Goal: Task Accomplishment & Management: Use online tool/utility

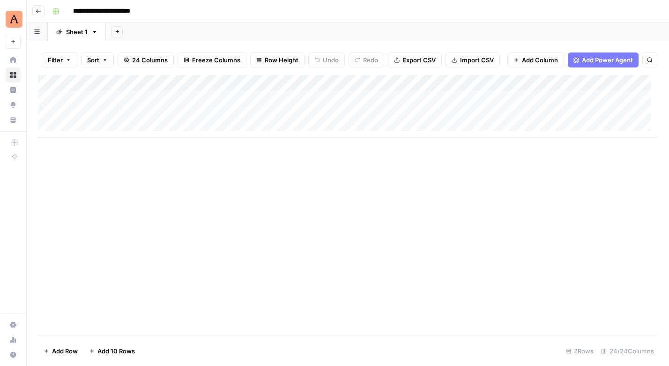
click at [285, 121] on div "Add Column" at bounding box center [348, 106] width 620 height 63
click at [285, 121] on body "**********" at bounding box center [334, 183] width 669 height 366
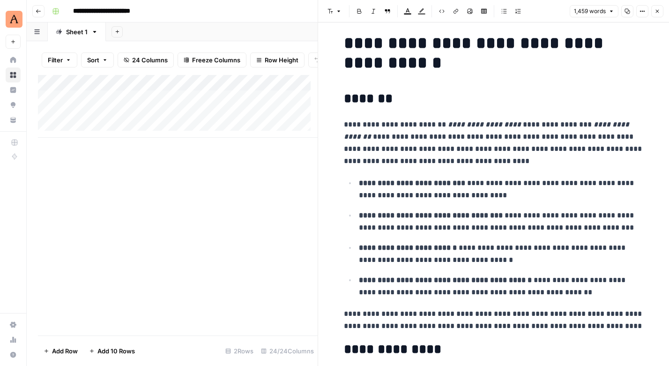
click at [145, 120] on div "Add Column" at bounding box center [178, 106] width 280 height 63
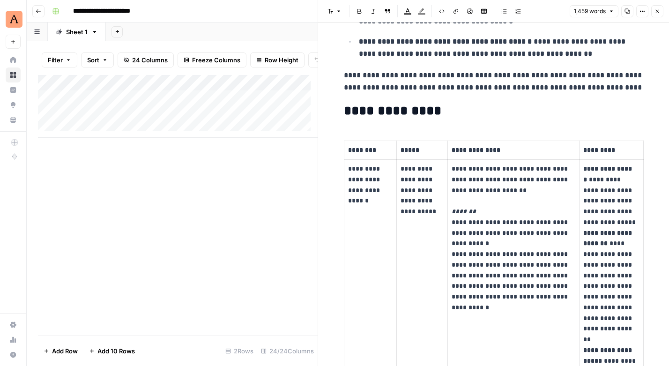
scroll to position [248, 0]
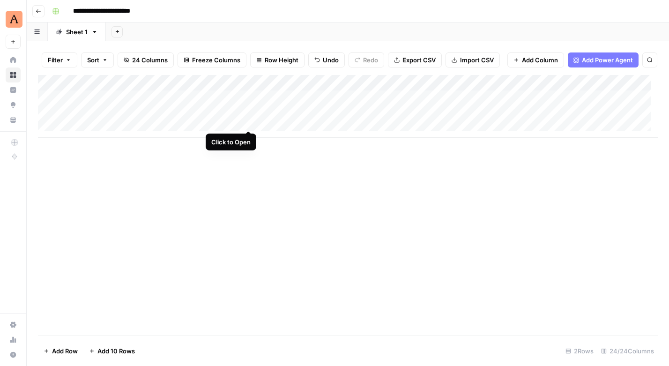
click at [252, 120] on div "Add Column" at bounding box center [348, 106] width 620 height 63
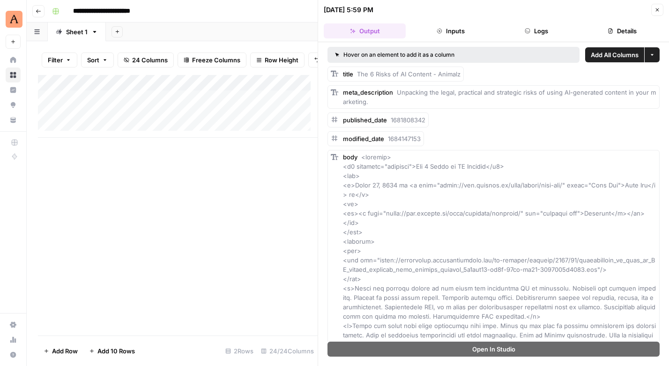
click at [192, 120] on div "Add Column" at bounding box center [178, 106] width 280 height 63
click at [659, 8] on icon "button" at bounding box center [658, 10] width 6 height 6
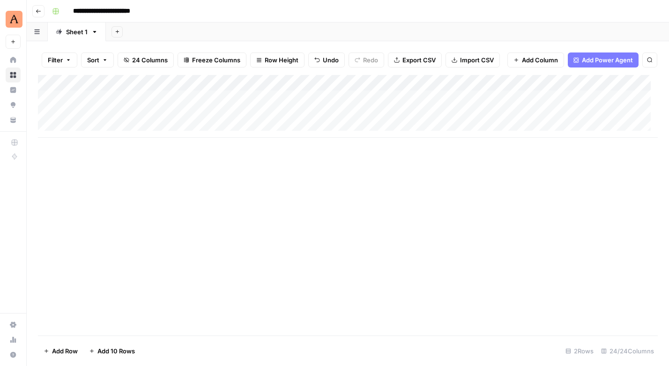
click at [634, 120] on div "Add Column" at bounding box center [348, 106] width 620 height 63
click at [330, 121] on div "Add Column" at bounding box center [348, 106] width 620 height 63
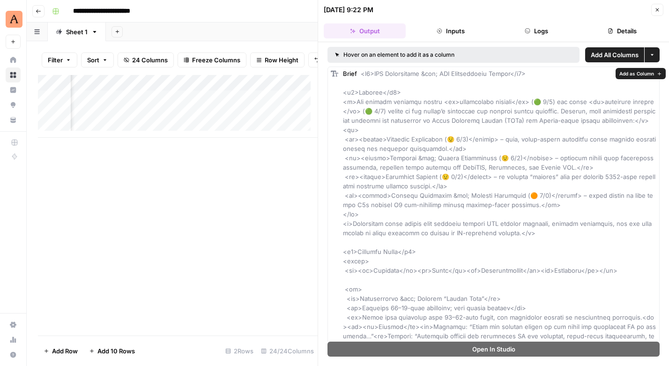
click at [271, 113] on div "Add Column" at bounding box center [178, 106] width 280 height 63
click at [263, 117] on div "Add Column" at bounding box center [178, 106] width 280 height 63
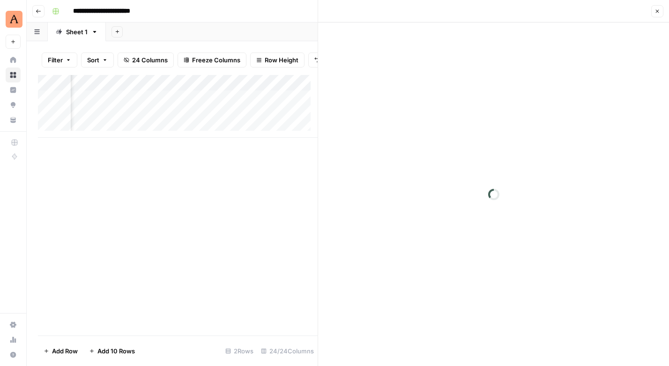
click at [263, 117] on div at bounding box center [277, 121] width 146 height 17
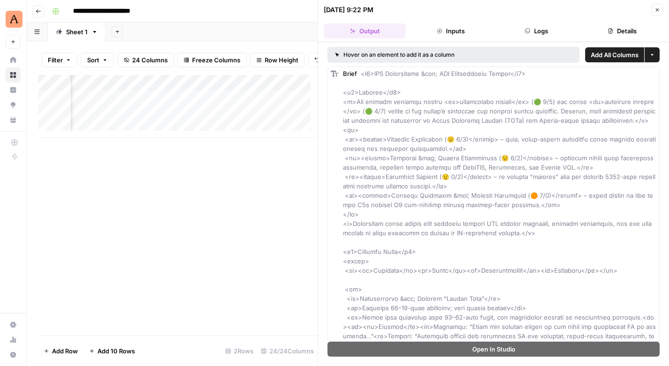
click at [657, 6] on button "Close" at bounding box center [658, 10] width 12 height 12
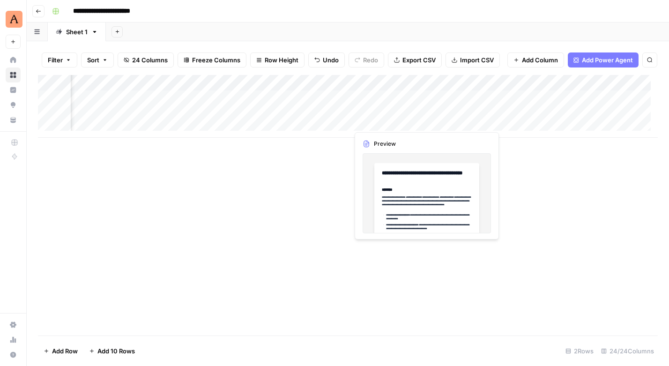
click at [388, 123] on div "Add Column" at bounding box center [348, 106] width 620 height 63
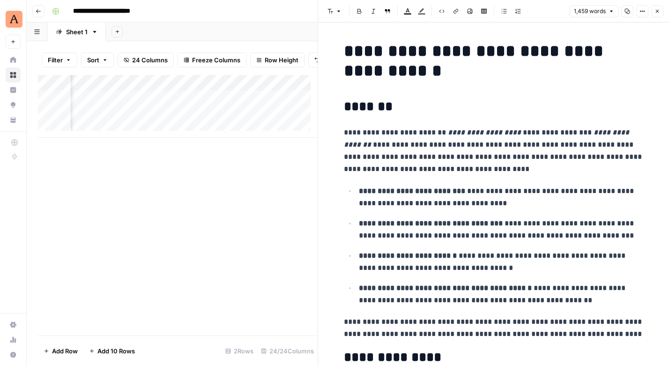
click at [641, 11] on icon "button" at bounding box center [640, 11] width 1 height 1
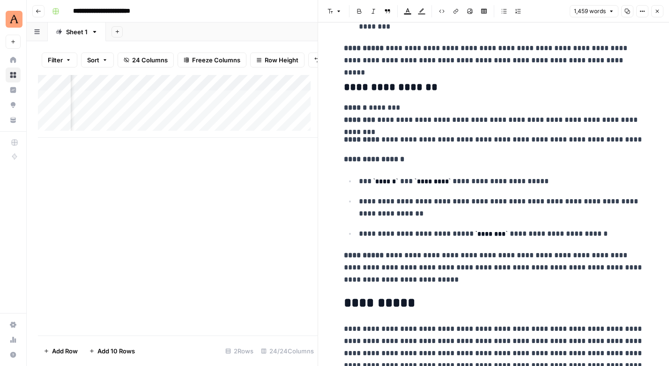
scroll to position [4006, 0]
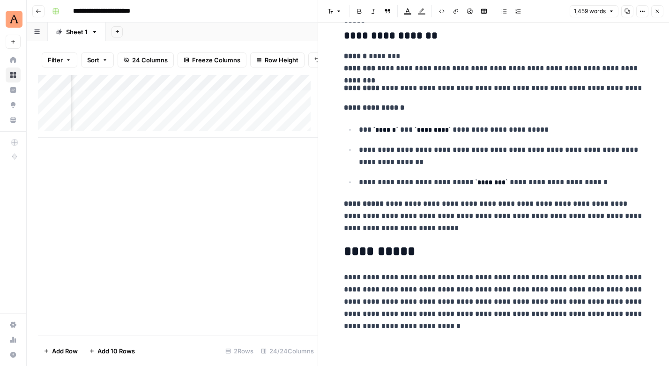
click at [661, 12] on button "Close" at bounding box center [658, 11] width 12 height 12
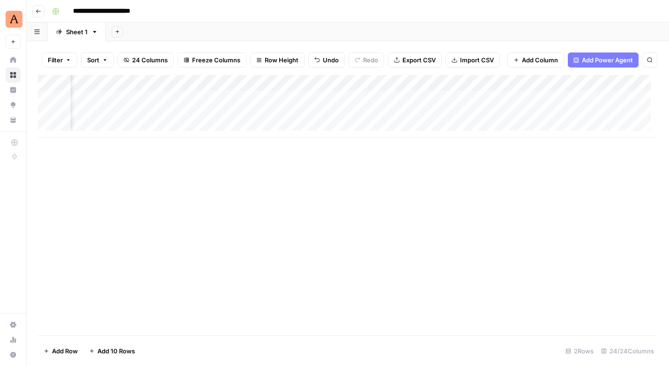
scroll to position [0, 661]
click at [240, 122] on div "Add Column" at bounding box center [348, 106] width 620 height 63
click at [214, 120] on div "Add Column" at bounding box center [348, 106] width 620 height 63
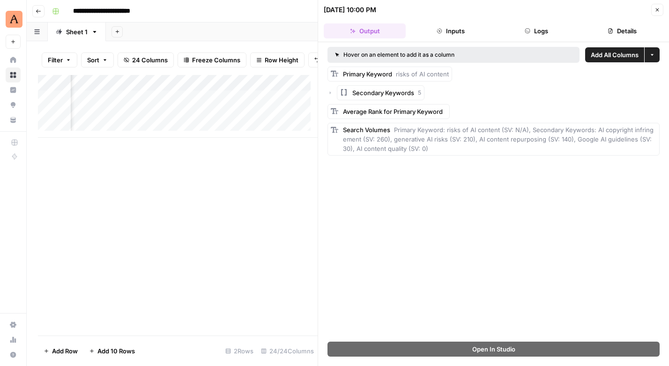
click at [652, 10] on button "Close" at bounding box center [658, 10] width 12 height 12
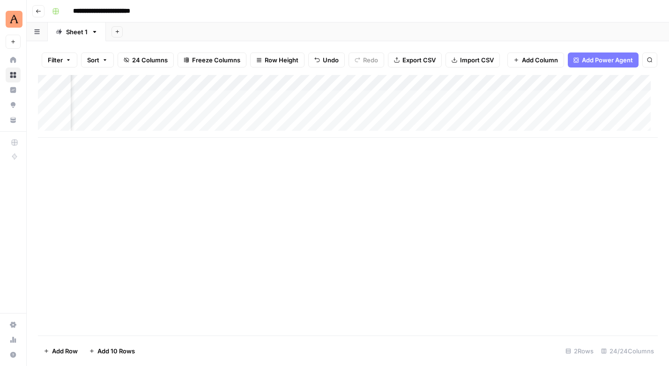
scroll to position [0, 851]
click at [389, 120] on div "Add Column" at bounding box center [348, 106] width 620 height 63
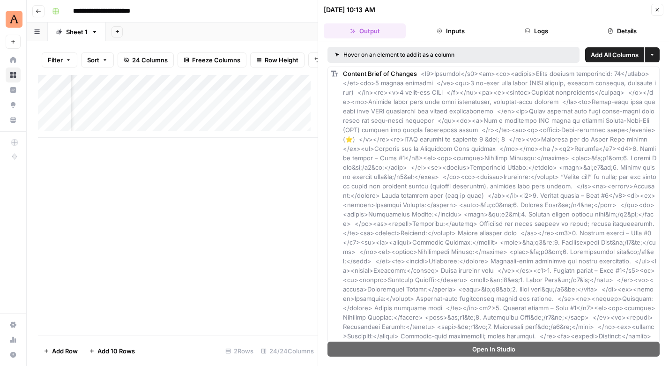
click at [654, 9] on button "Close" at bounding box center [658, 10] width 12 height 12
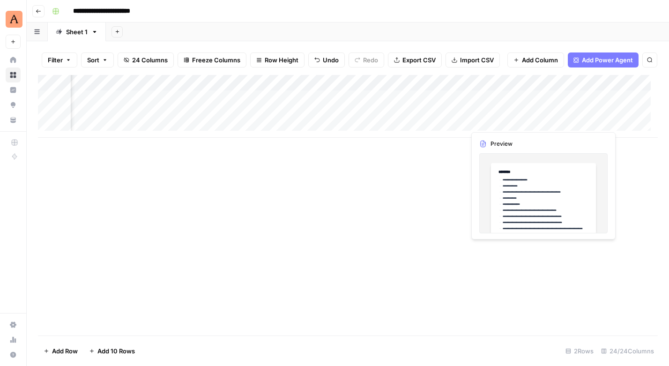
click at [500, 119] on div "Add Column" at bounding box center [348, 106] width 620 height 63
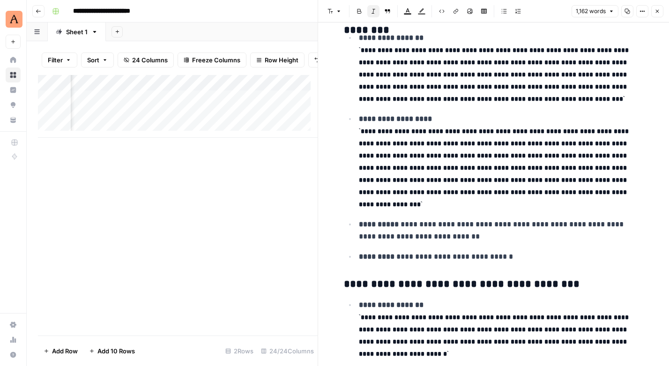
scroll to position [2076, 0]
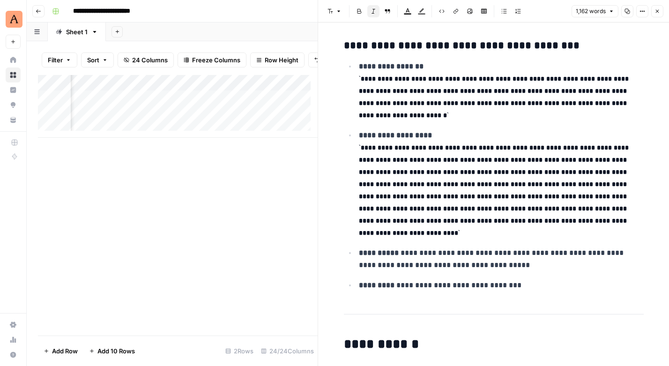
click at [661, 14] on button "Close" at bounding box center [658, 11] width 12 height 12
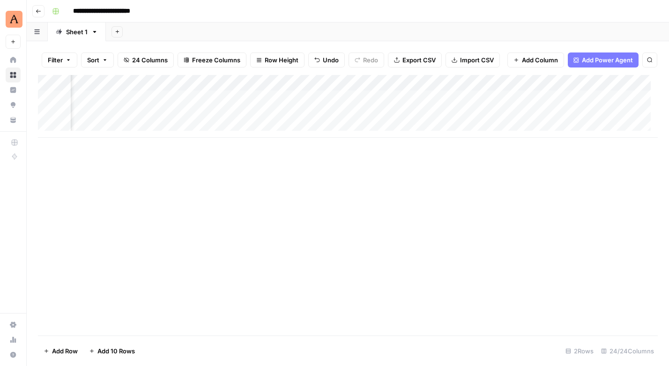
scroll to position [0, 1162]
click at [468, 120] on div "Add Column" at bounding box center [348, 106] width 620 height 63
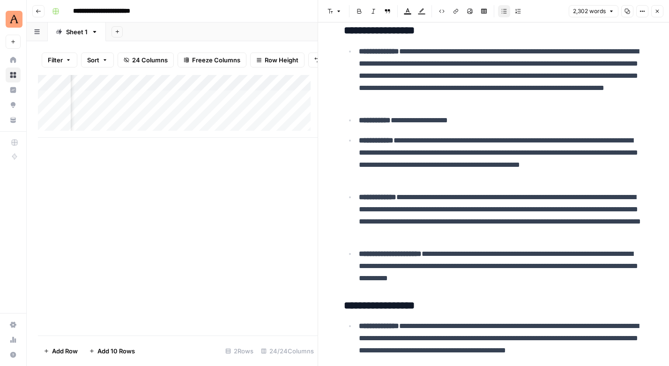
scroll to position [0, 1520]
